Goal: Information Seeking & Learning: Learn about a topic

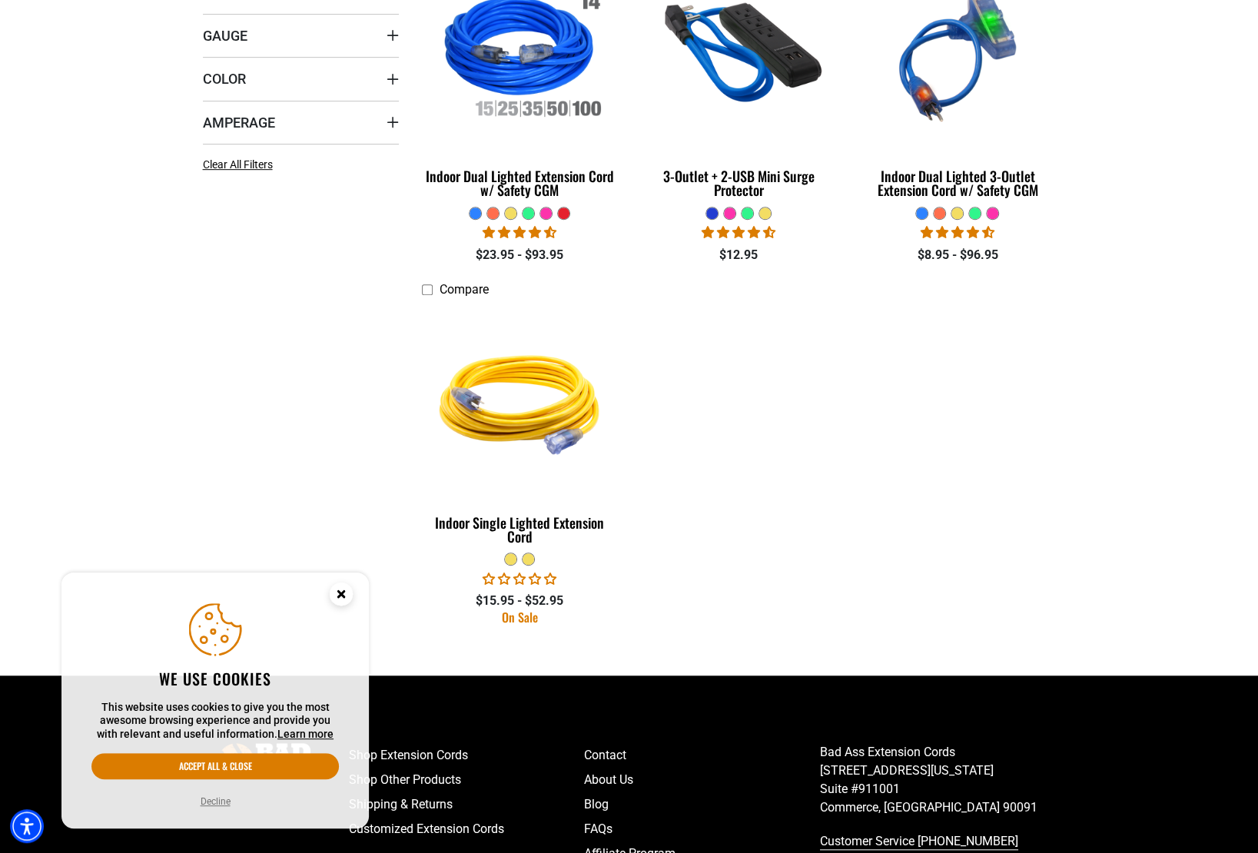
scroll to position [698, 0]
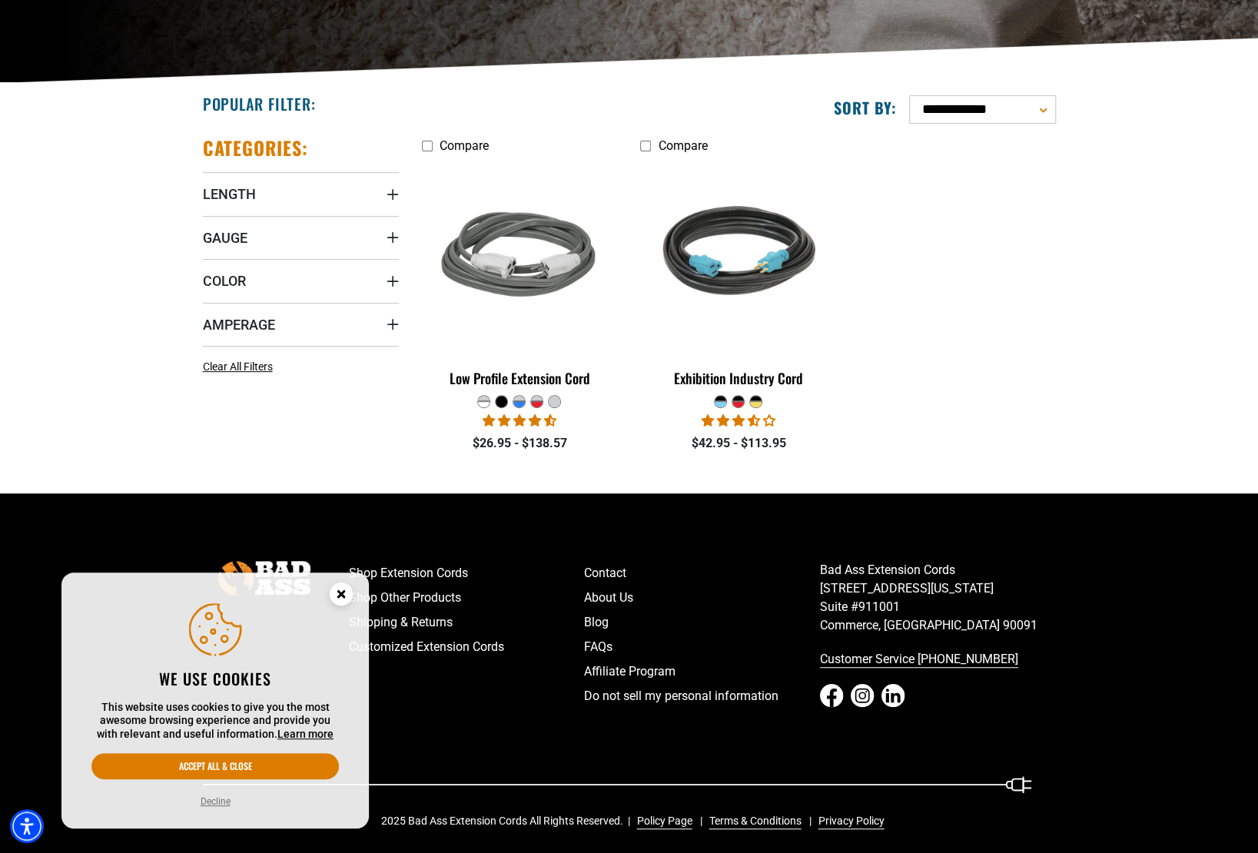
scroll to position [307, 0]
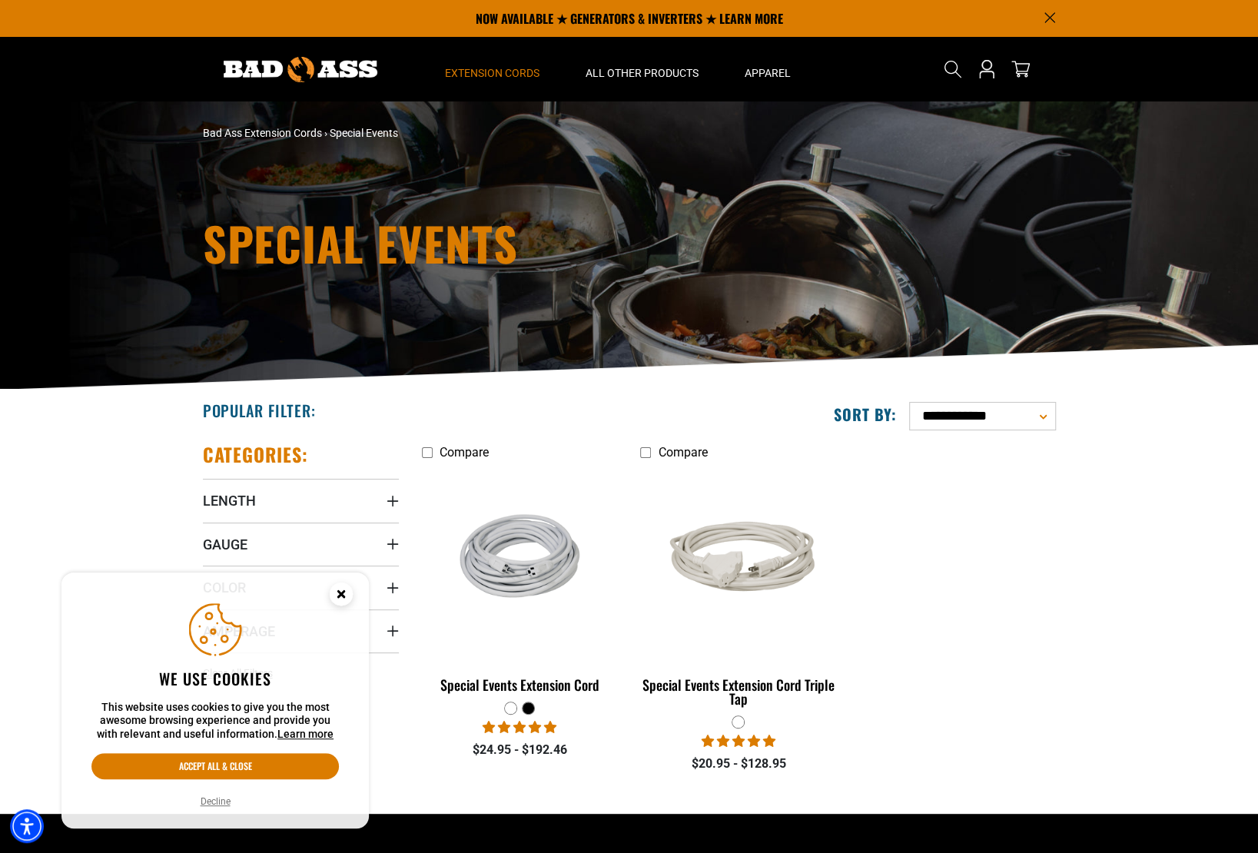
scroll to position [327, 0]
